Goal: Information Seeking & Learning: Check status

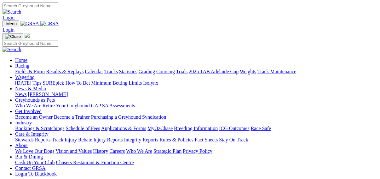
click at [71, 69] on link "Results & Replays" at bounding box center [65, 71] width 38 height 5
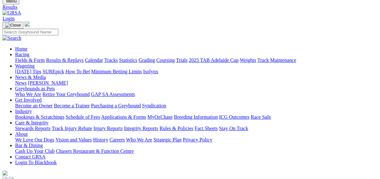
scroll to position [76, 0]
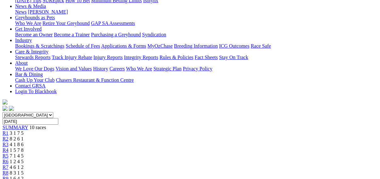
scroll to position [76, 0]
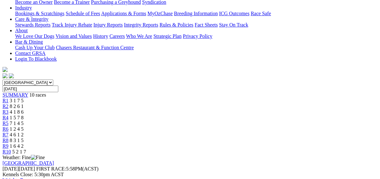
scroll to position [151, 0]
